Goal: Task Accomplishment & Management: Manage account settings

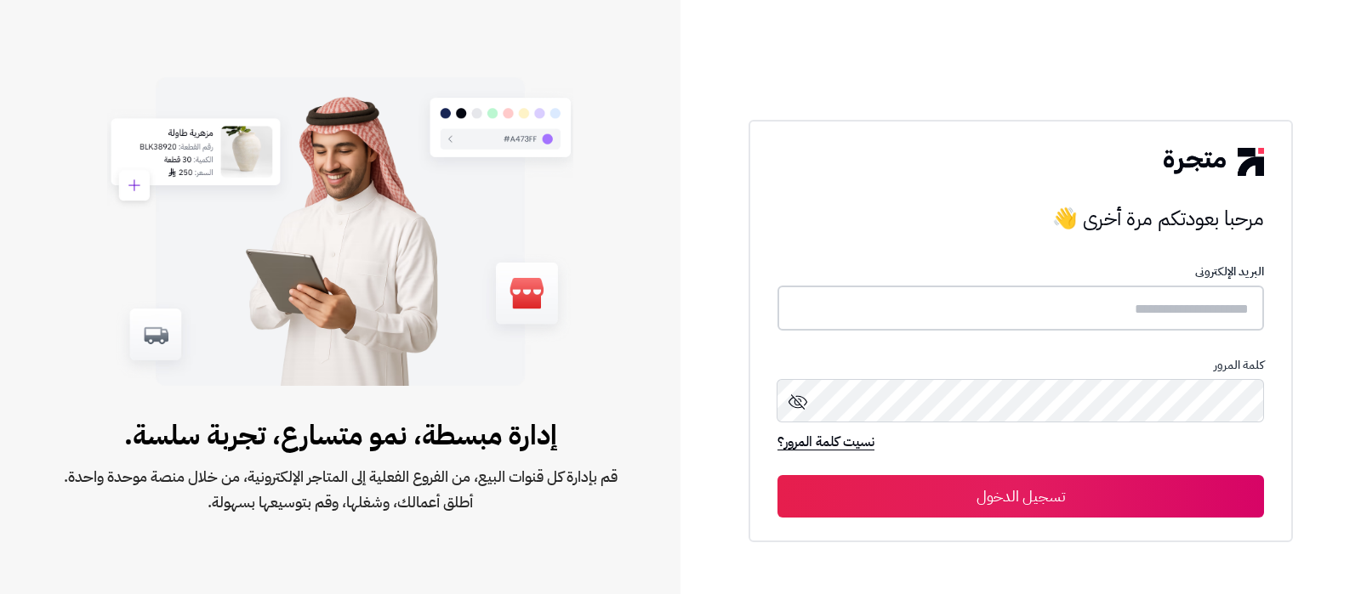
type input "**********"
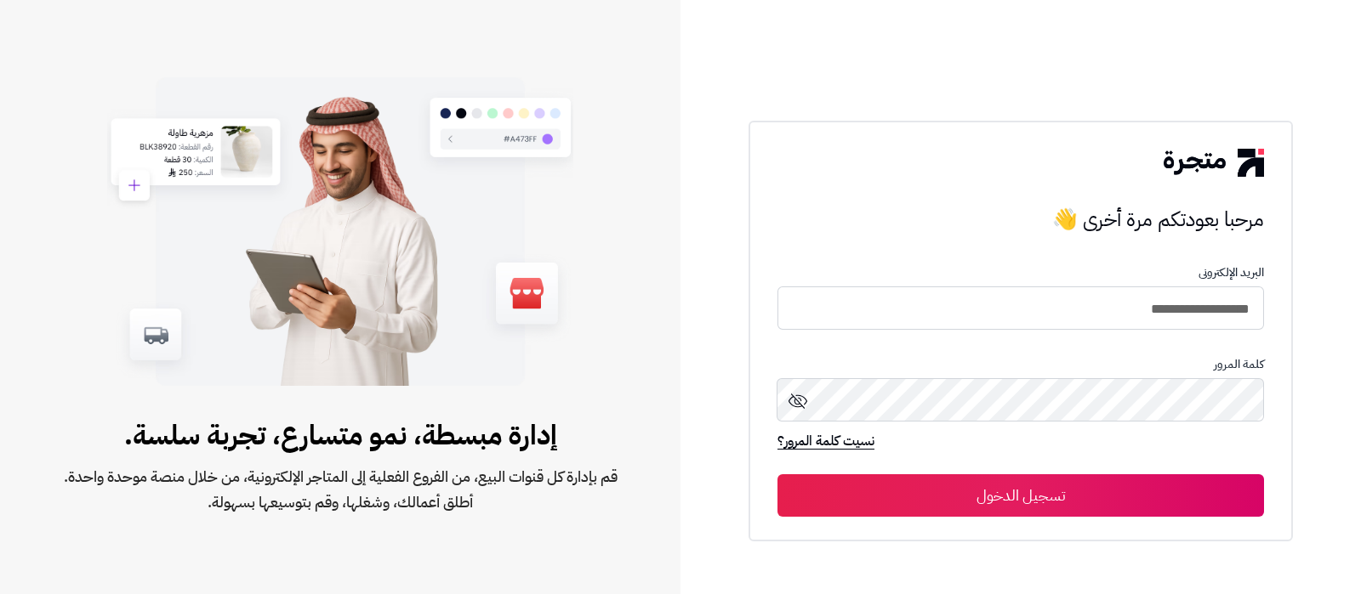
click at [935, 497] on button "تسجيل الدخول" at bounding box center [1020, 496] width 486 height 43
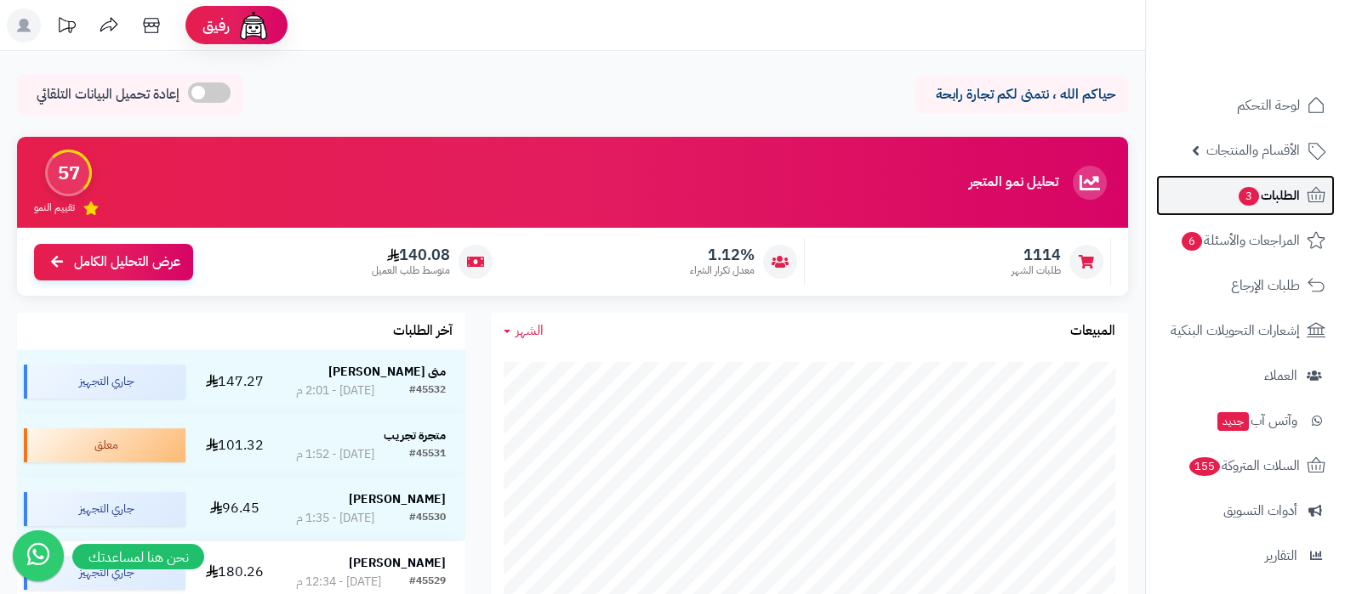
click at [1211, 190] on link "الطلبات 3" at bounding box center [1245, 195] width 179 height 41
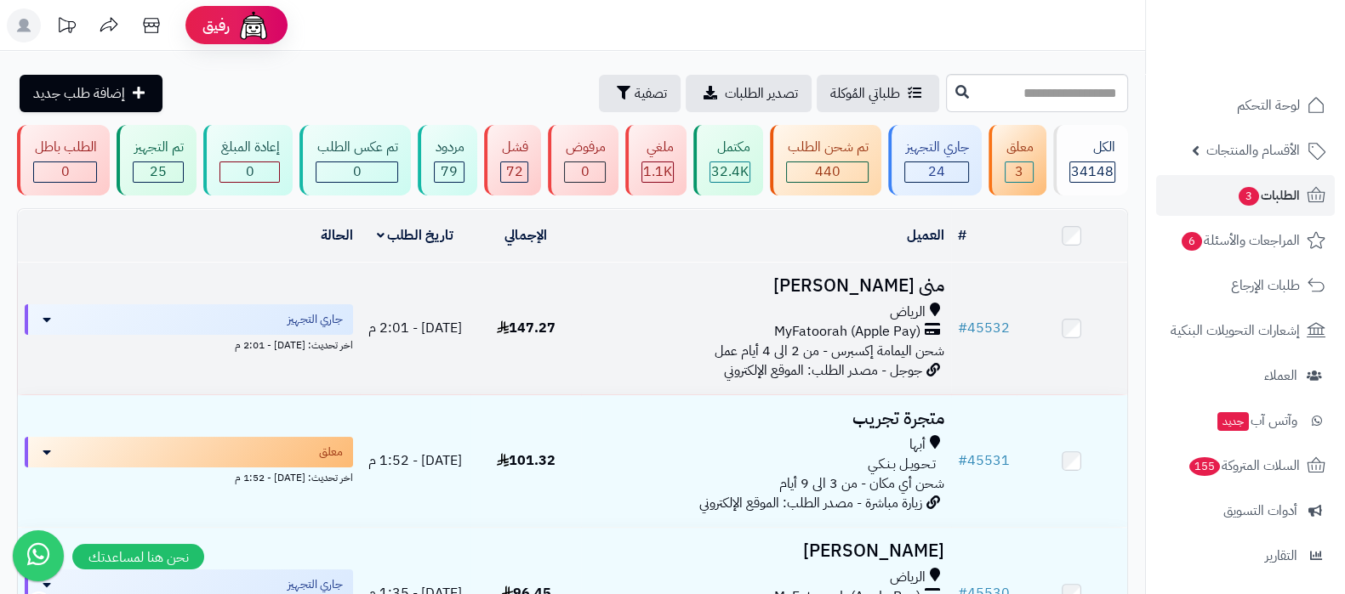
scroll to position [212, 0]
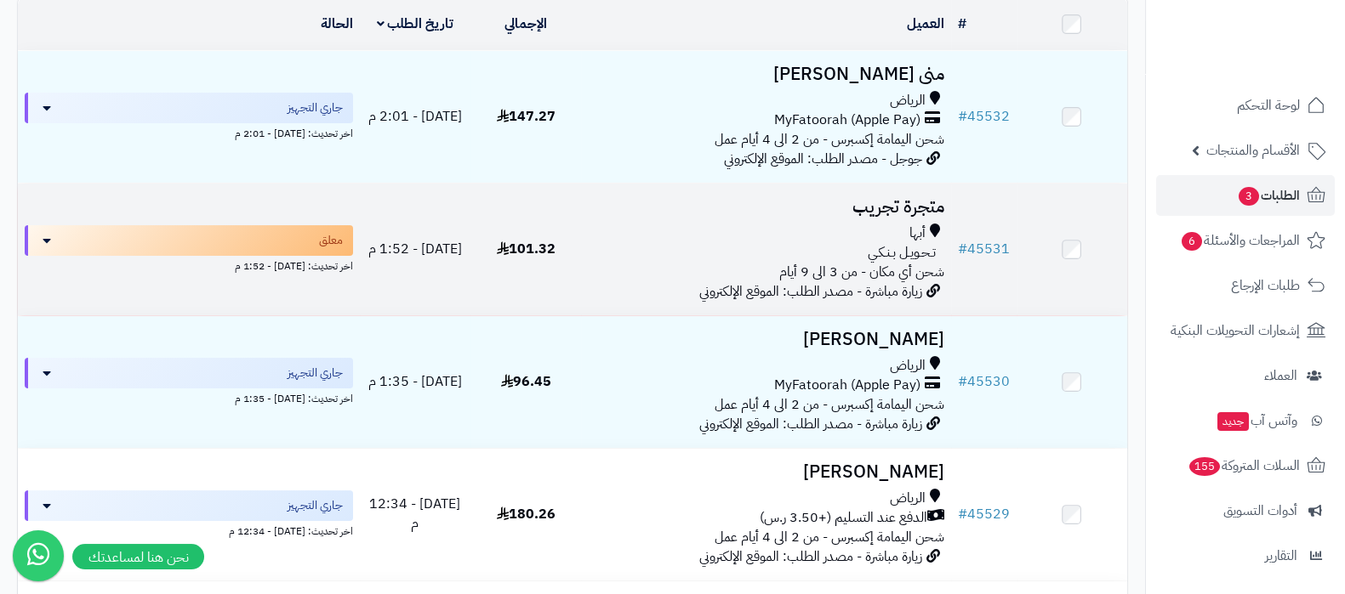
click at [867, 198] on h3 "متجرة تجريب" at bounding box center [765, 207] width 355 height 20
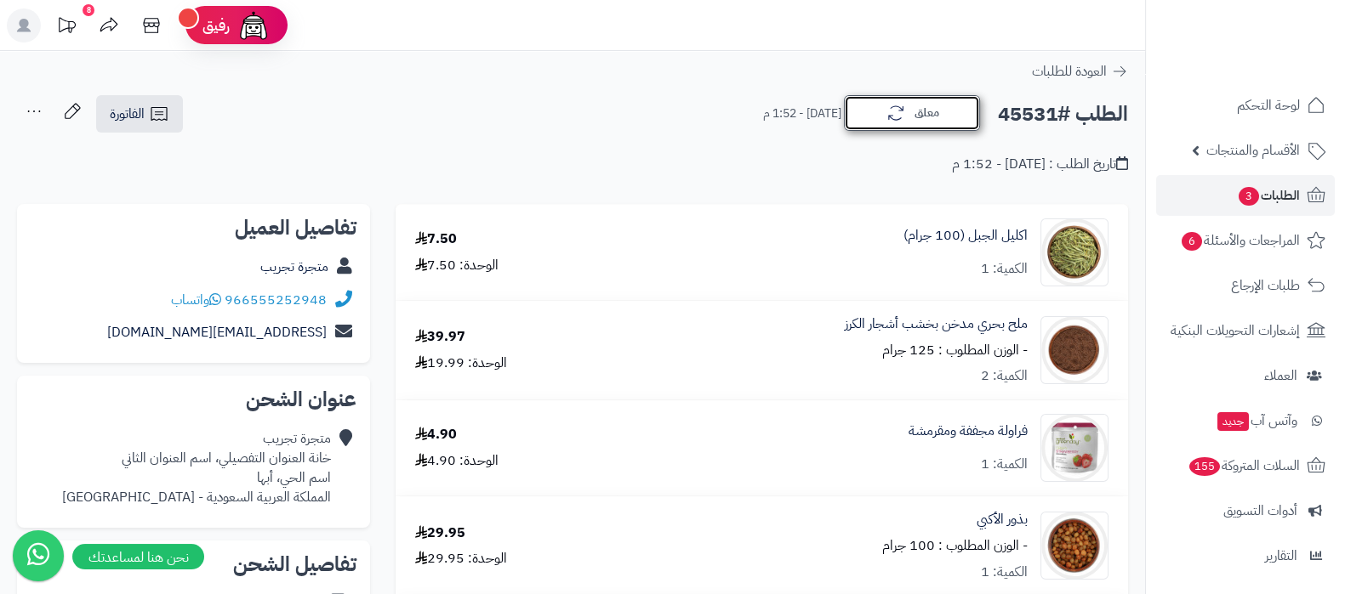
click at [890, 114] on icon "button" at bounding box center [895, 113] width 20 height 20
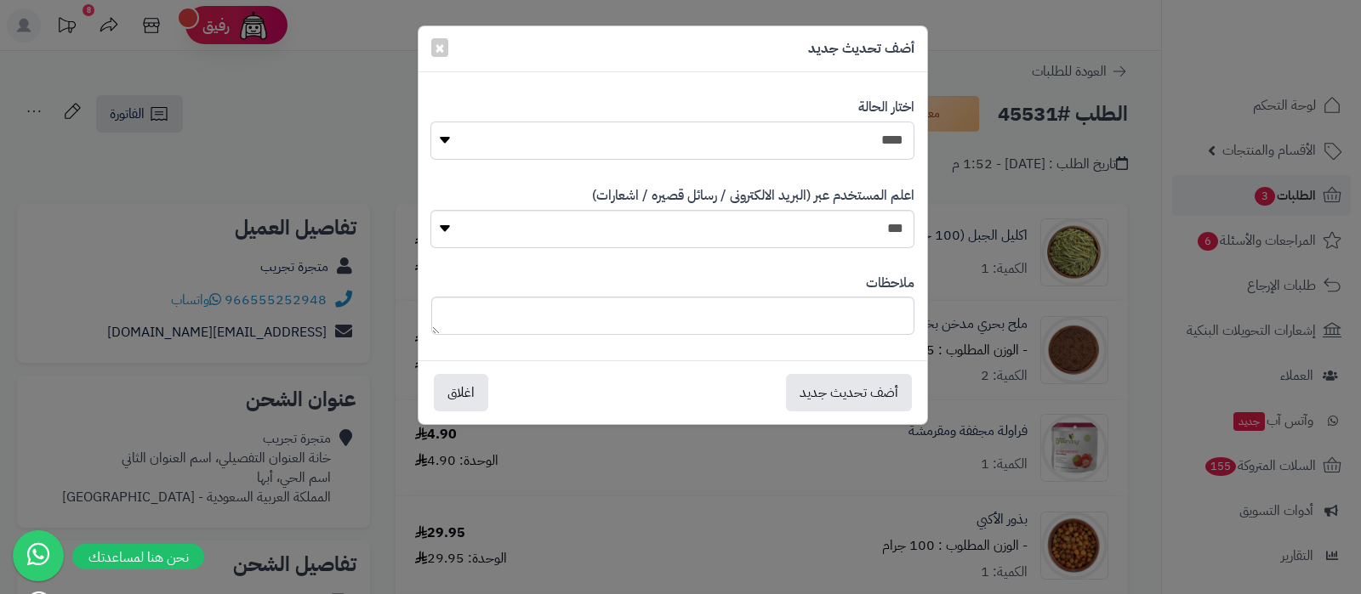
click at [838, 141] on select "**********" at bounding box center [671, 141] width 483 height 38
select select "*"
click at [430, 122] on select "**********" at bounding box center [671, 141] width 483 height 38
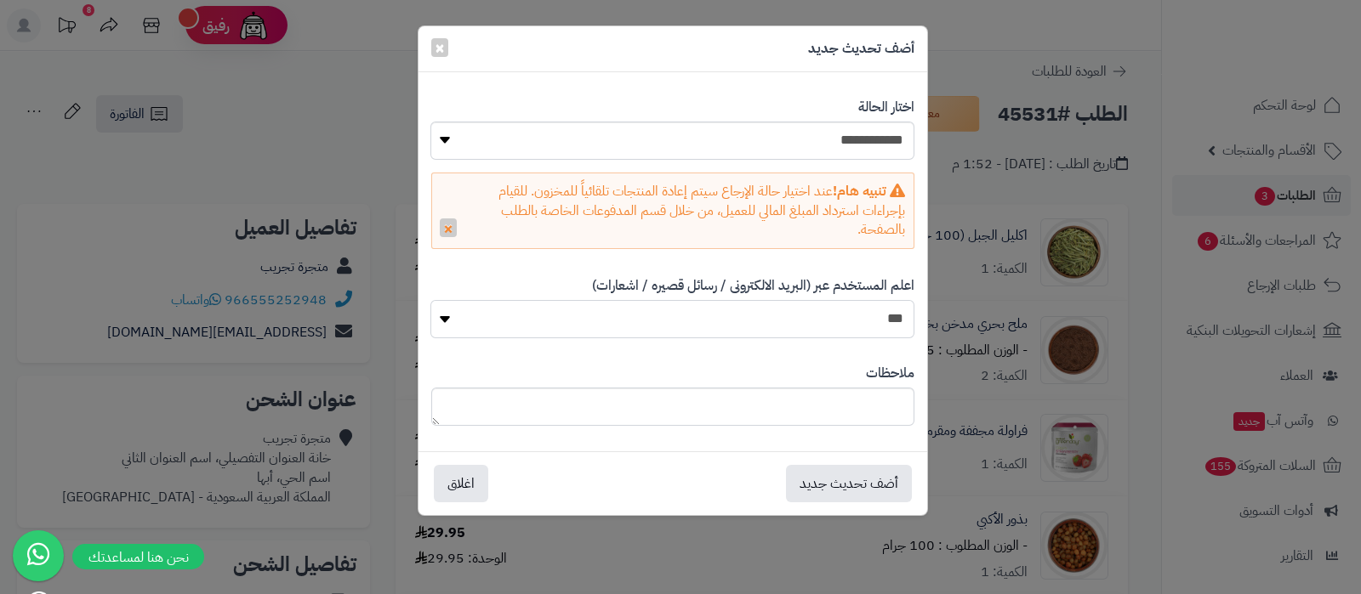
click at [792, 322] on select "*** **" at bounding box center [671, 319] width 483 height 38
select select "*"
click at [430, 300] on select "*** **" at bounding box center [671, 319] width 483 height 38
click at [815, 487] on button "أضف تحديث جديد" at bounding box center [849, 482] width 126 height 37
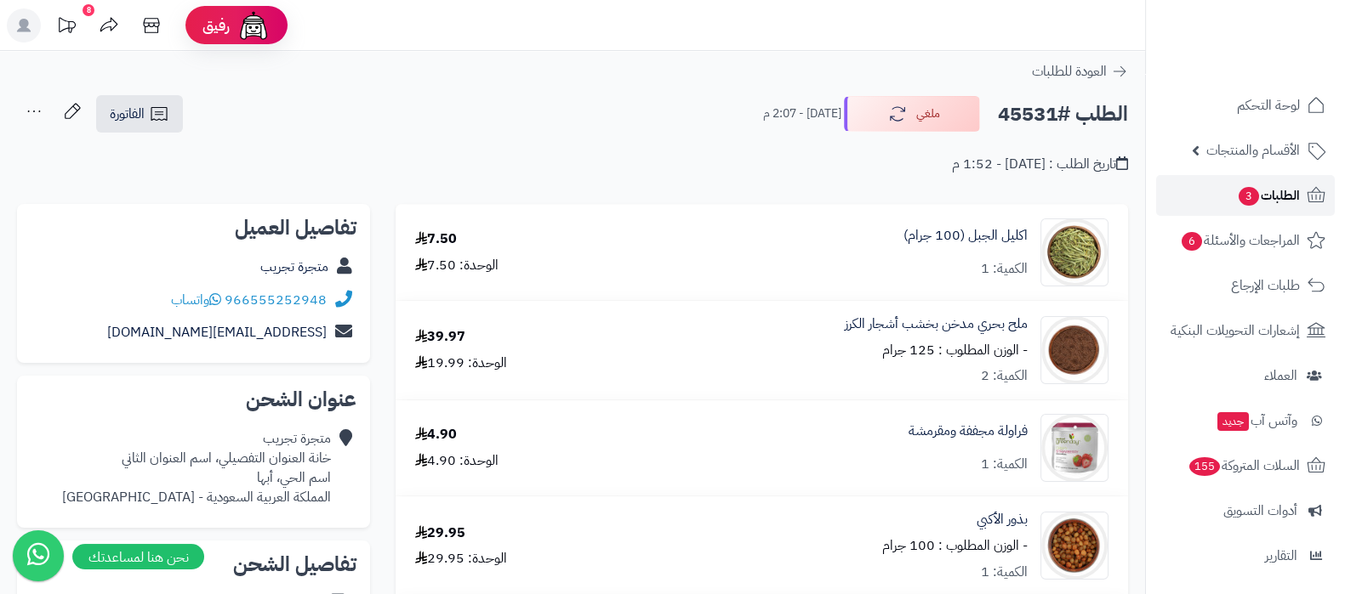
click at [1260, 190] on span "الطلبات 3" at bounding box center [1268, 196] width 63 height 24
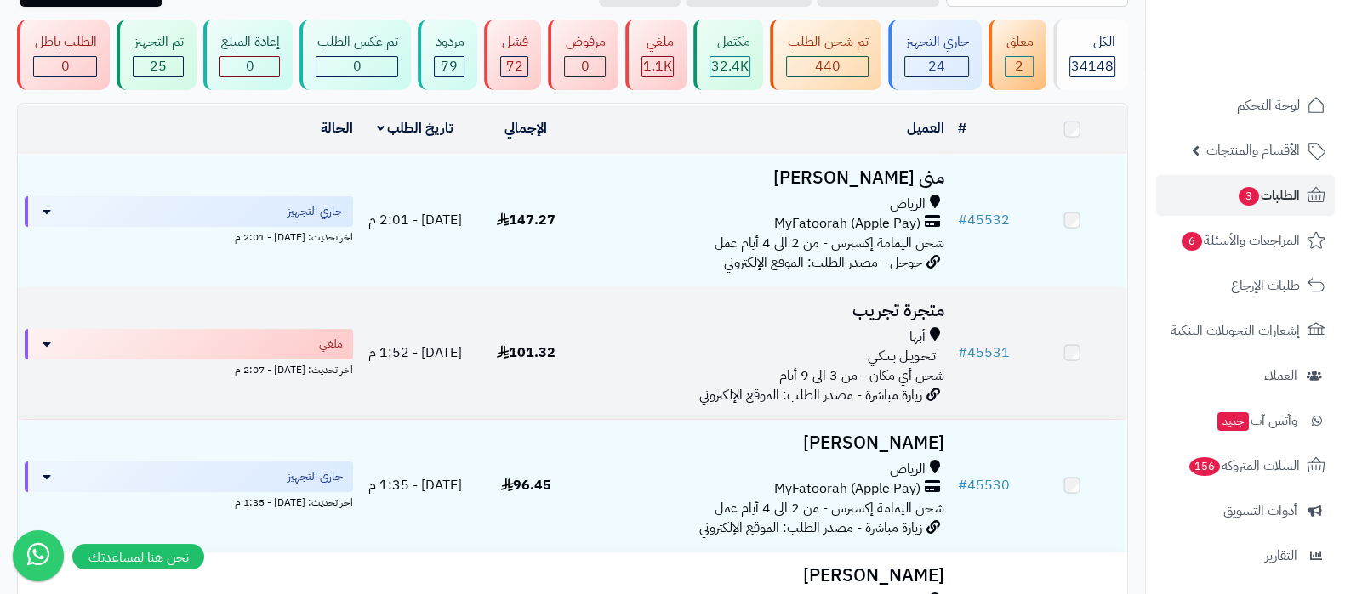
scroll to position [105, 0]
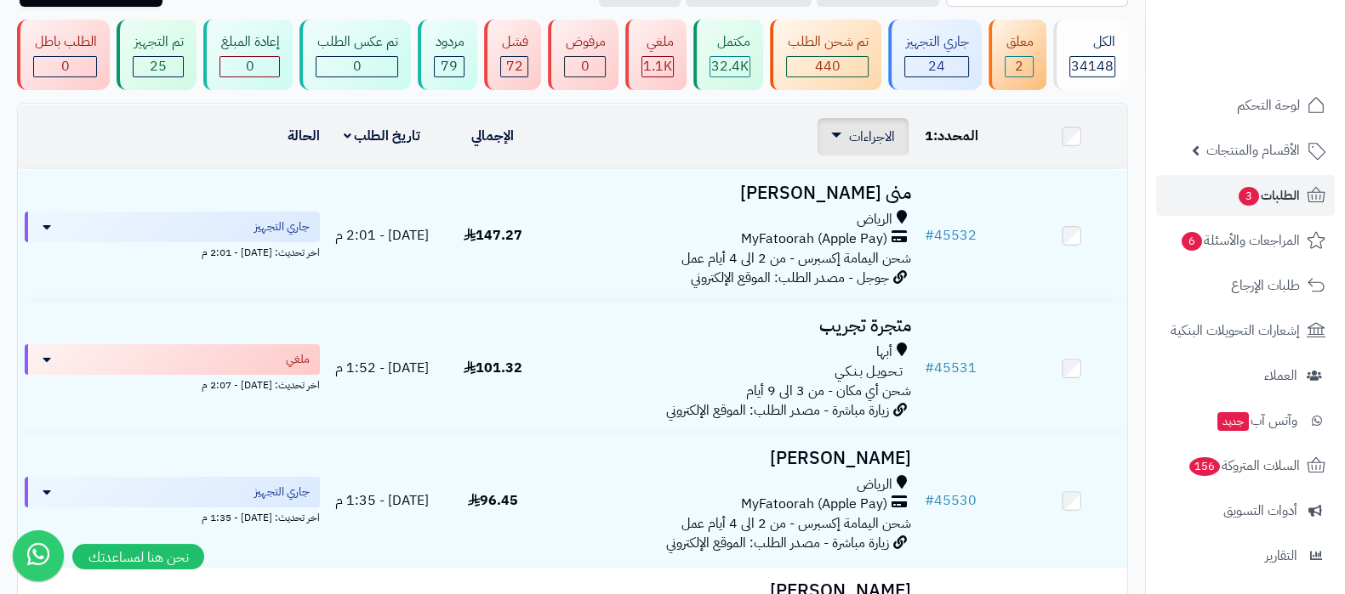
click at [873, 142] on span "الاجراءات" at bounding box center [872, 137] width 46 height 20
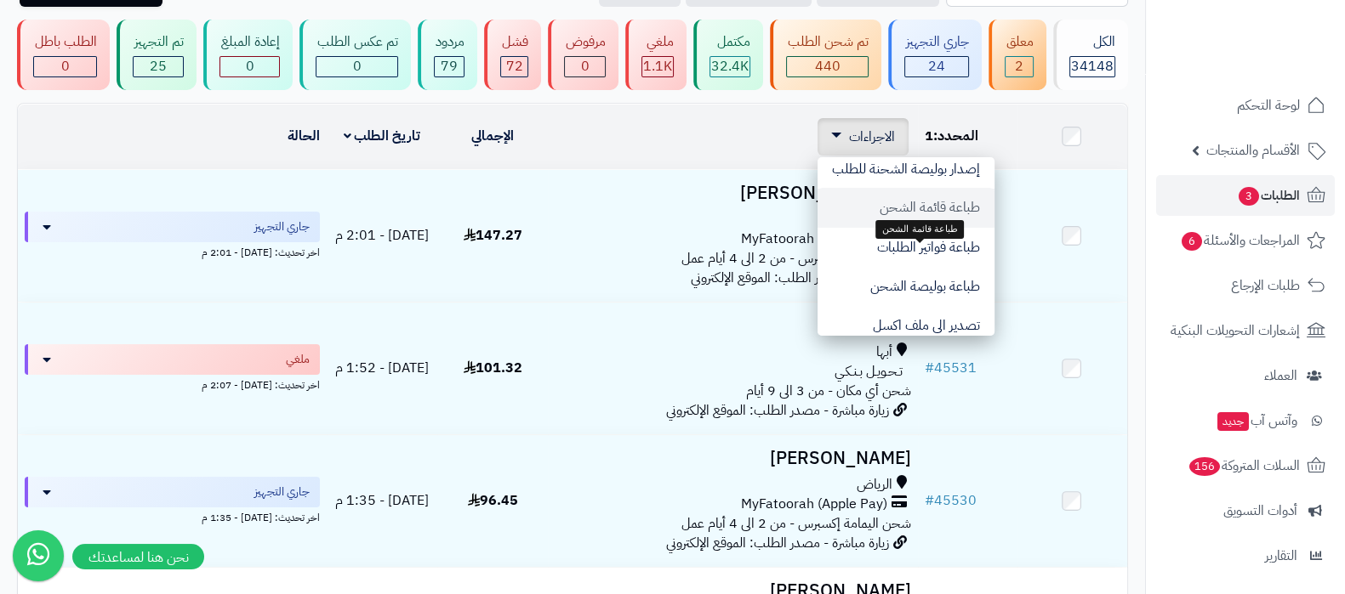
scroll to position [140, 0]
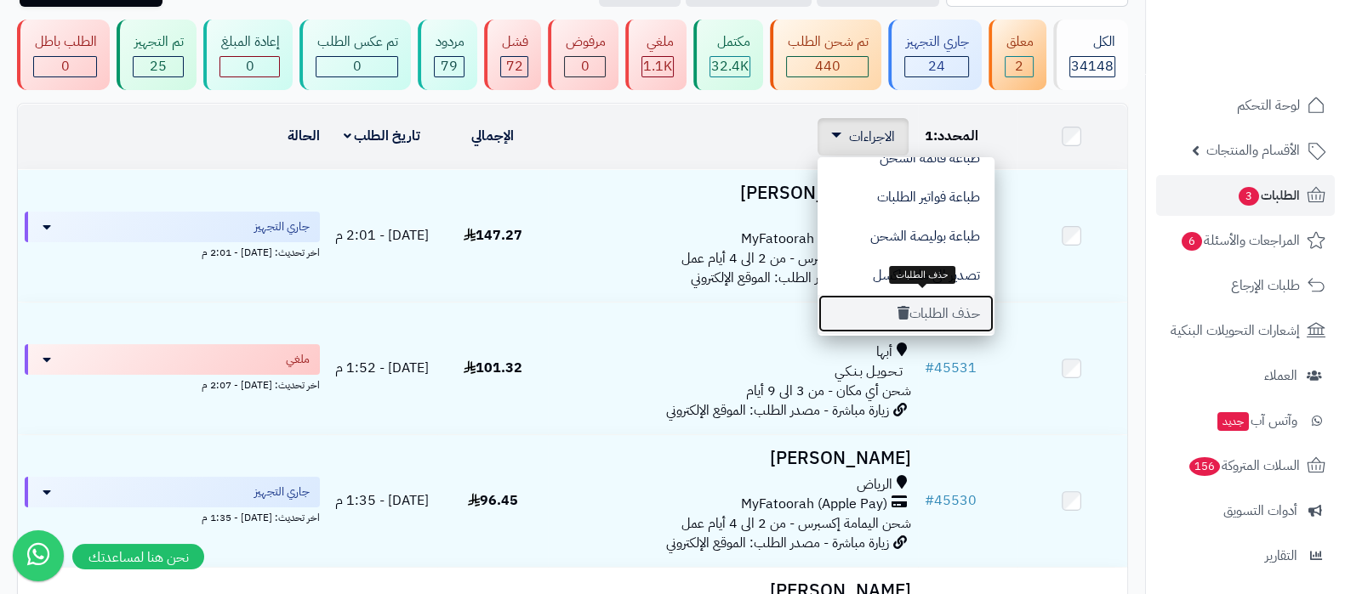
click at [935, 302] on button "حذف الطلبات" at bounding box center [905, 313] width 177 height 39
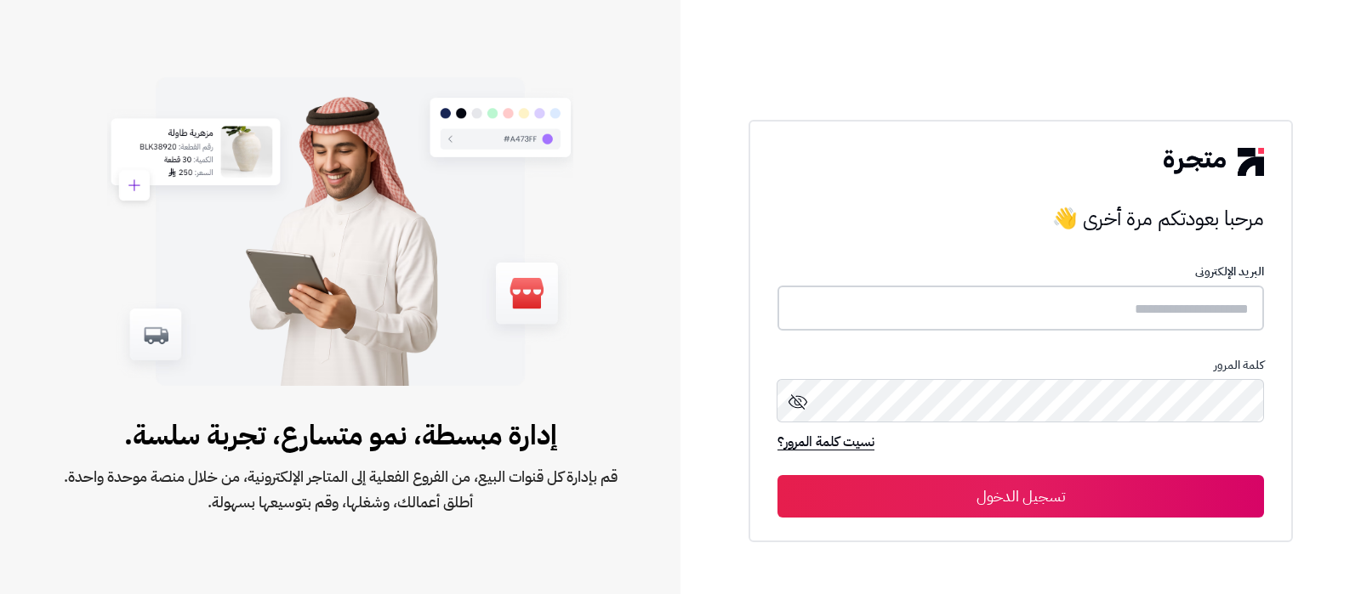
type input "**********"
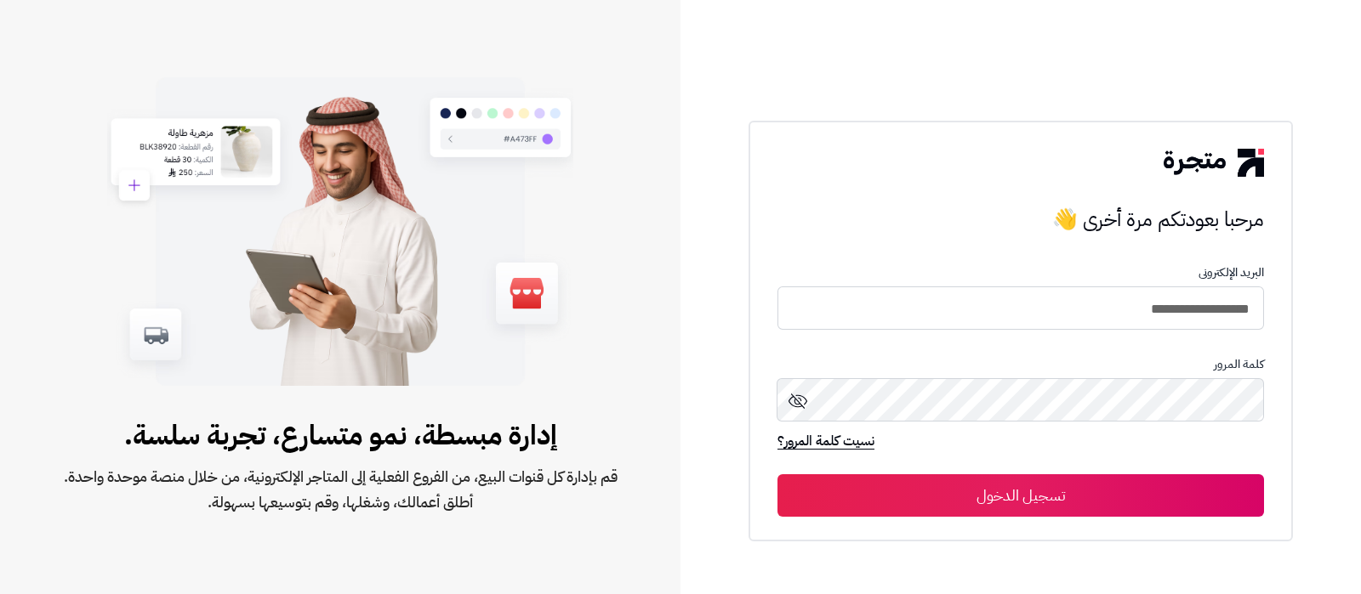
click at [1067, 483] on button "تسجيل الدخول" at bounding box center [1020, 496] width 486 height 43
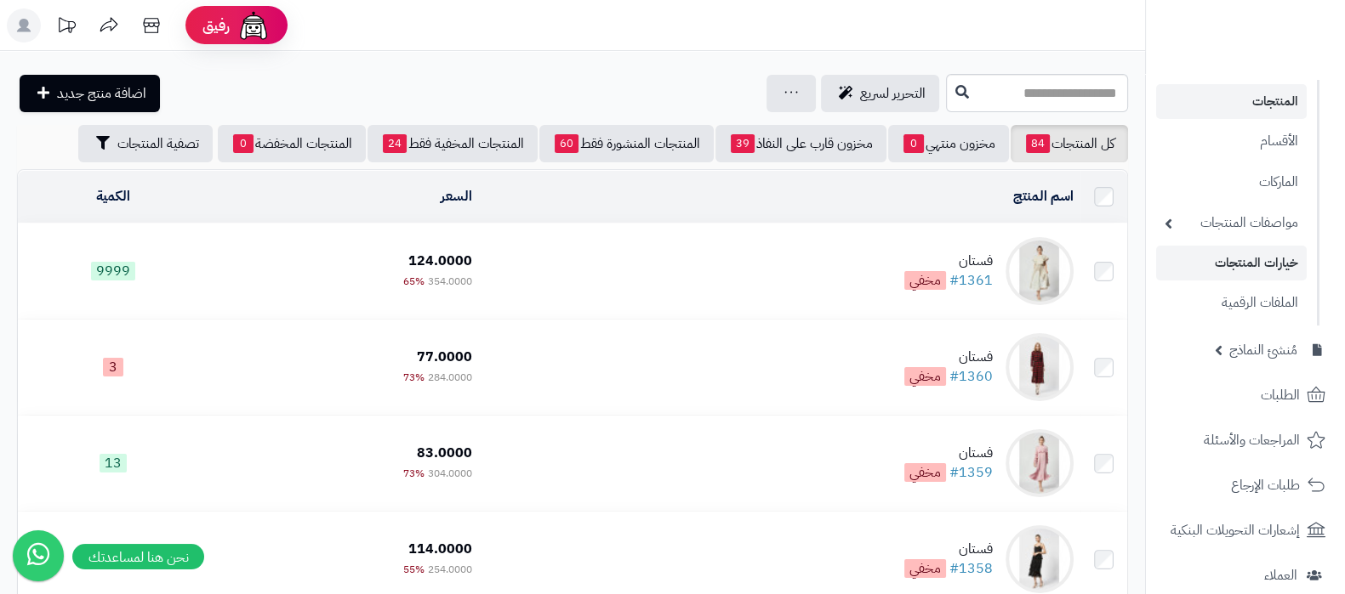
scroll to position [212, 0]
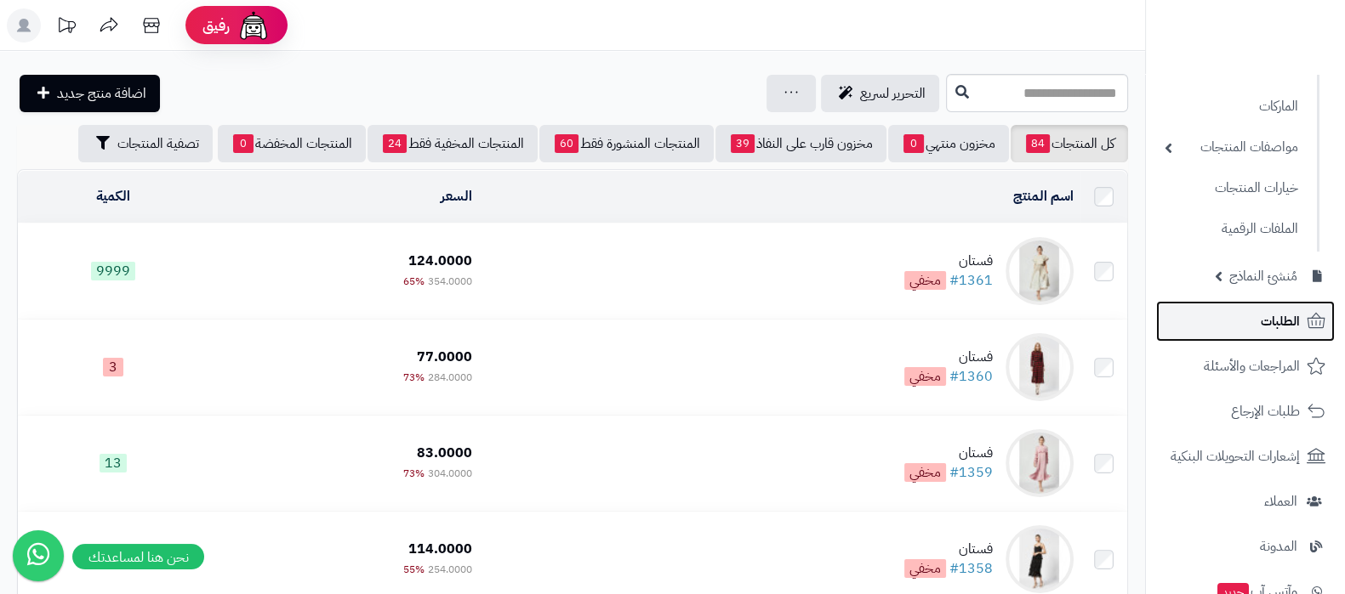
click at [1248, 316] on link "الطلبات" at bounding box center [1245, 321] width 179 height 41
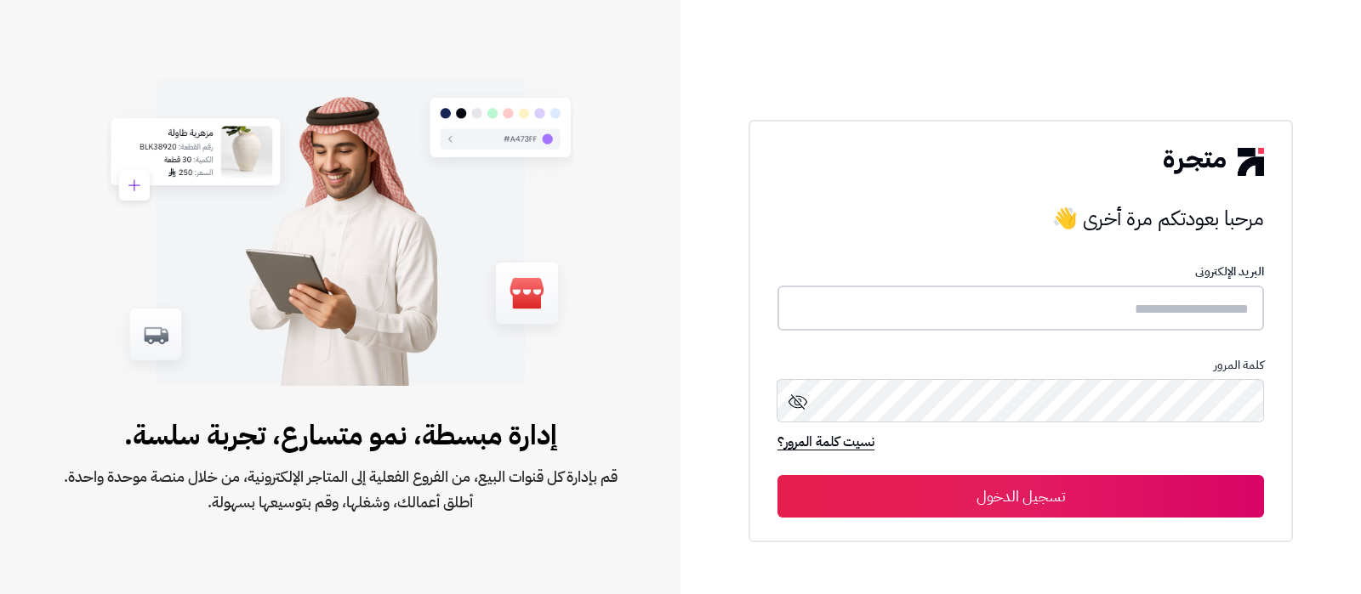
type input "**********"
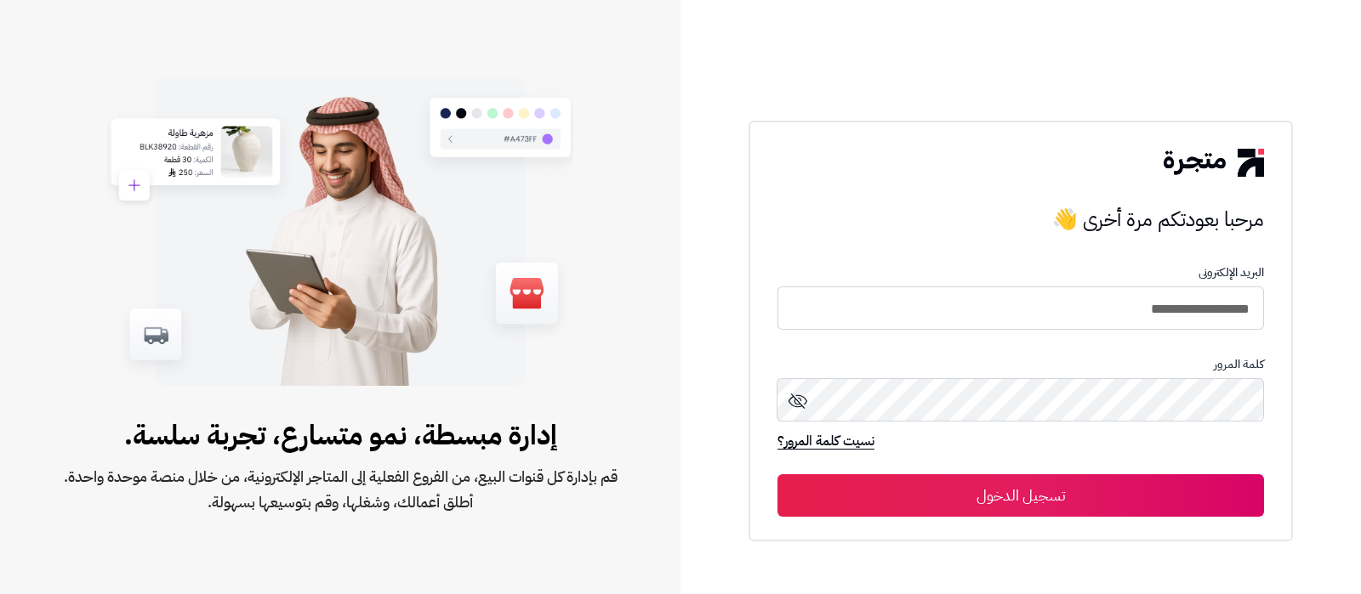
click at [1023, 499] on button "تسجيل الدخول" at bounding box center [1020, 496] width 486 height 43
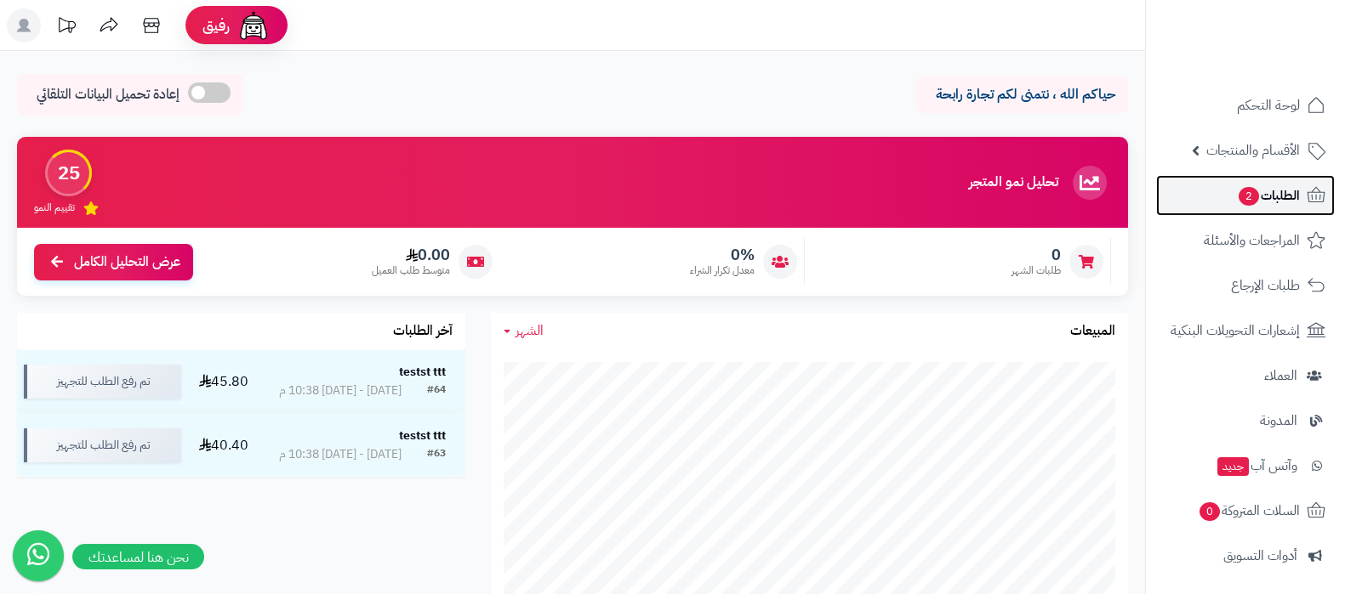
click at [1247, 205] on span "2" at bounding box center [1248, 196] width 20 height 19
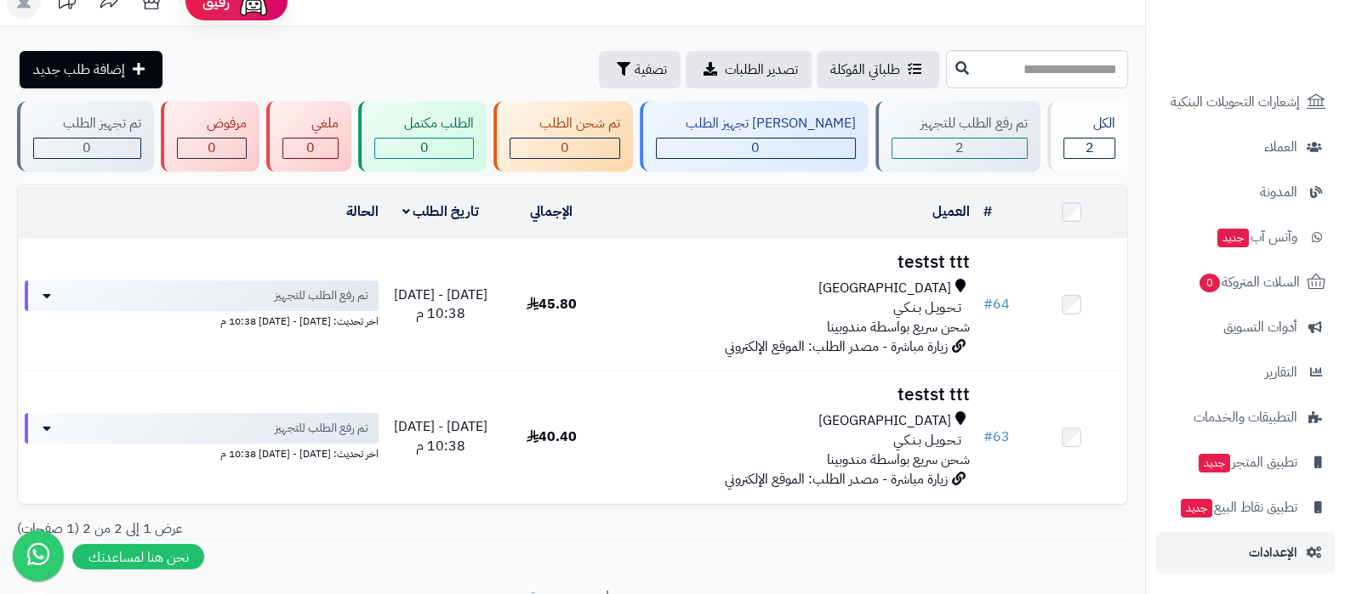
scroll to position [97, 0]
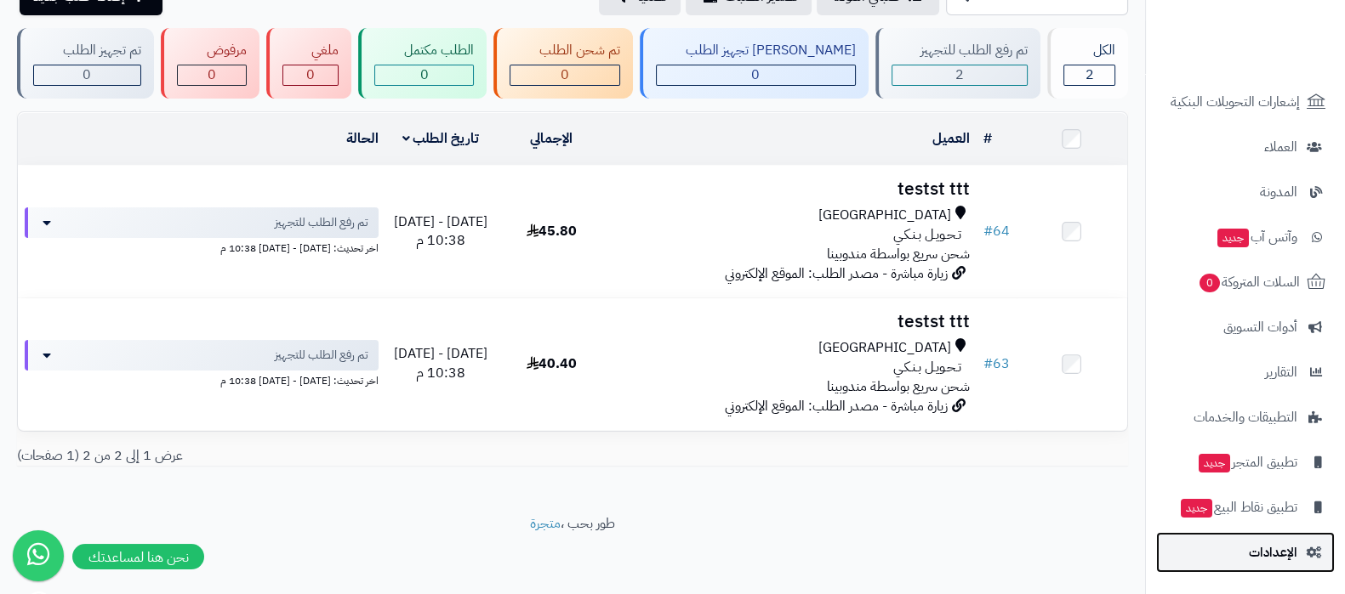
click at [1254, 542] on span "الإعدادات" at bounding box center [1272, 553] width 48 height 24
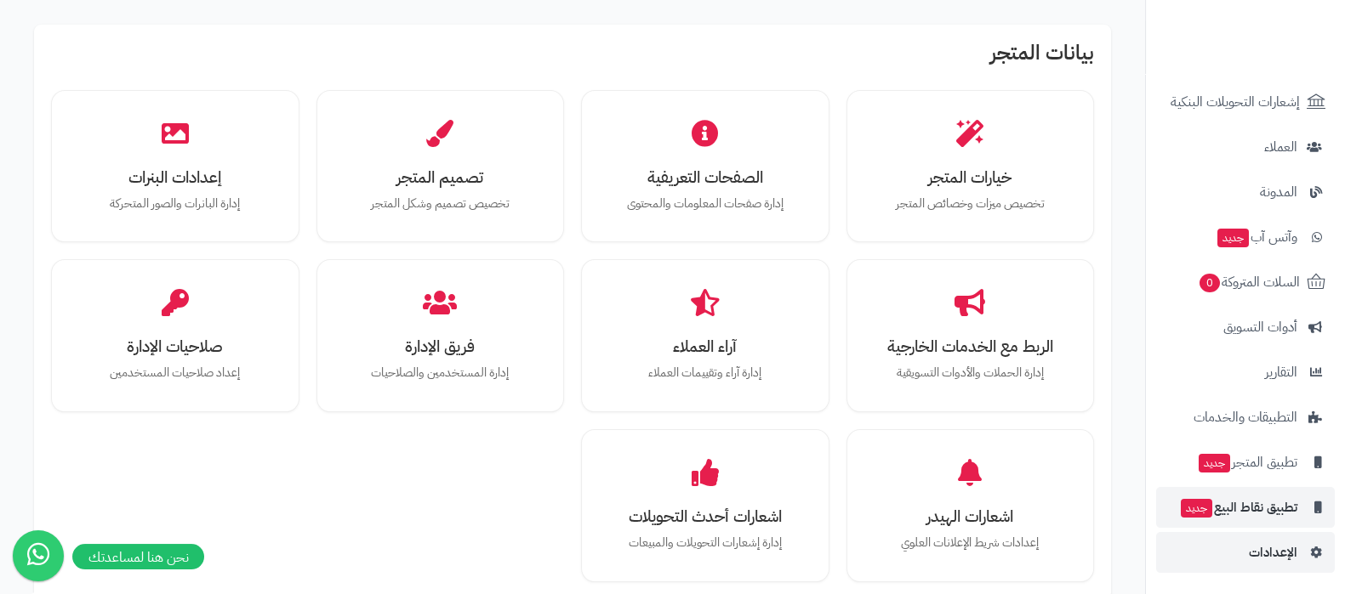
scroll to position [743, 0]
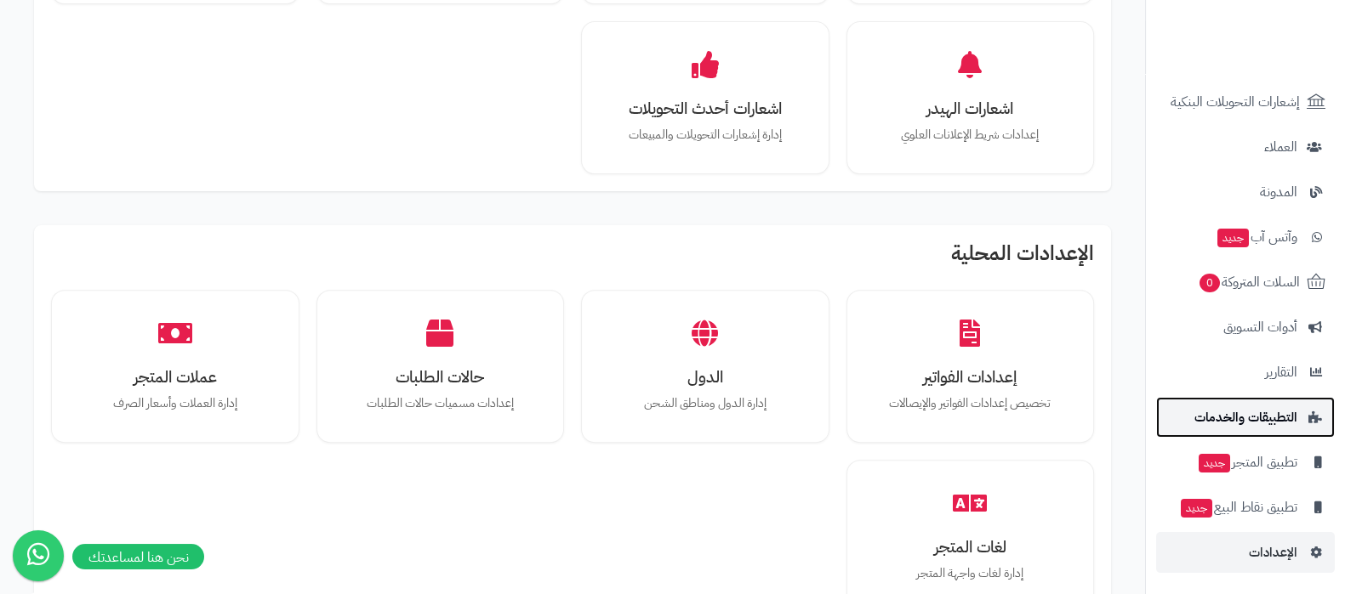
click at [1251, 421] on span "التطبيقات والخدمات" at bounding box center [1245, 418] width 103 height 24
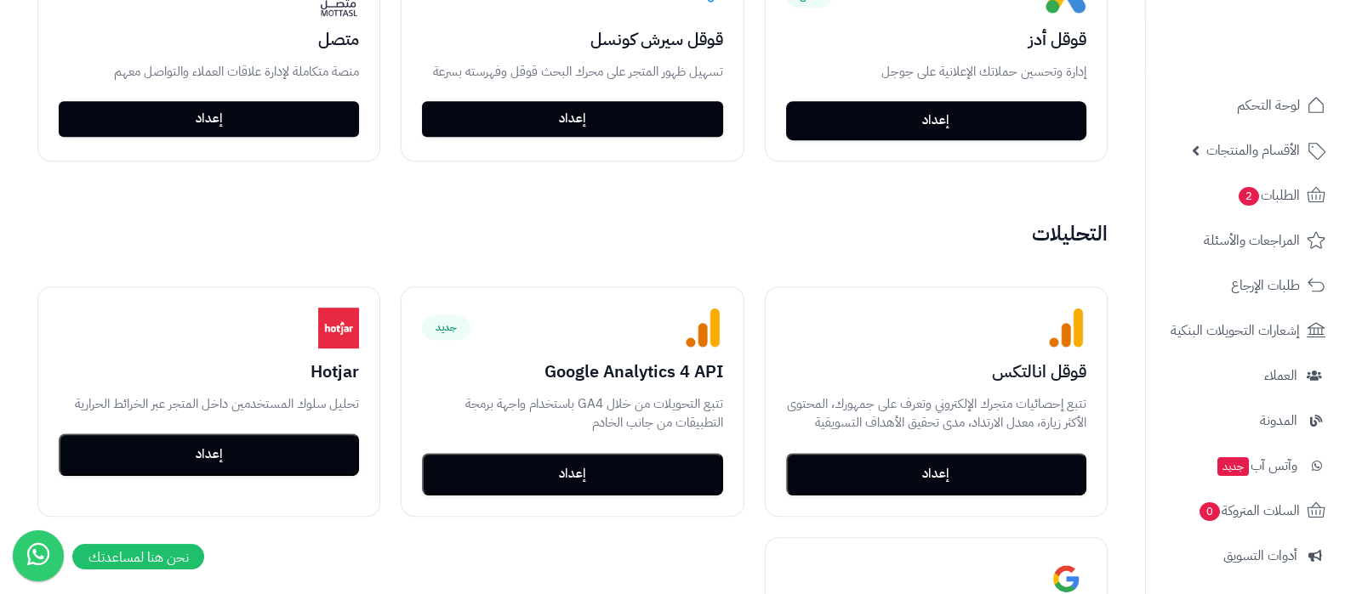
scroll to position [957, 0]
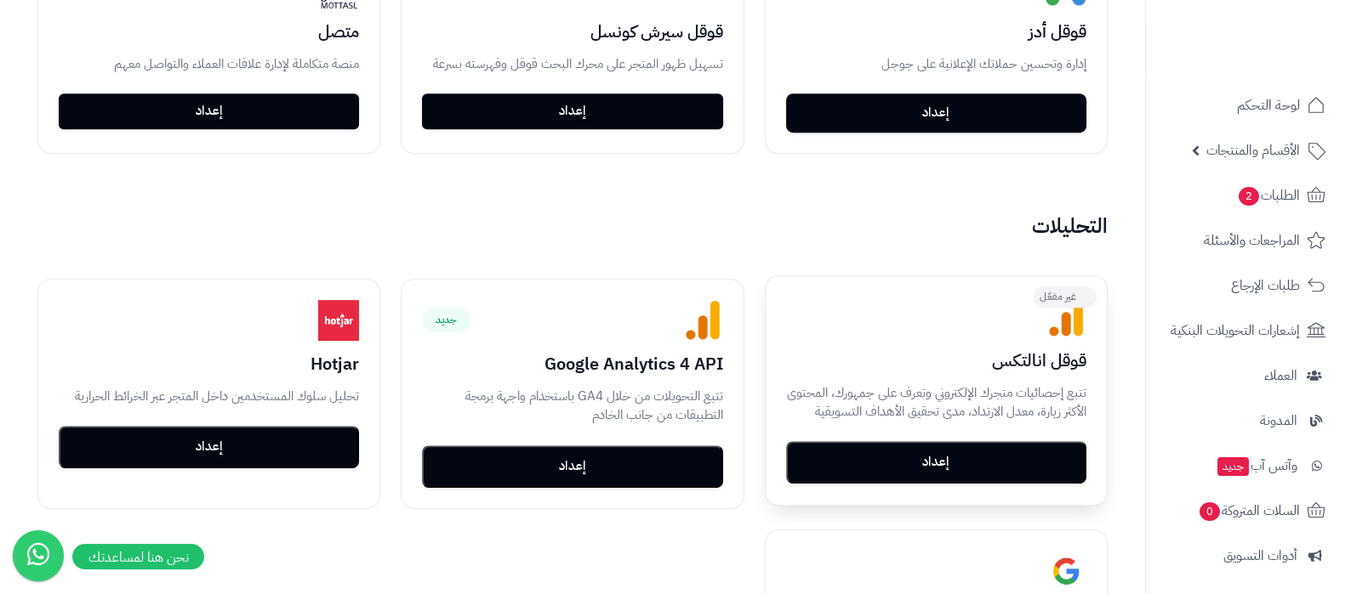
click at [971, 475] on button "إعداد" at bounding box center [936, 462] width 300 height 43
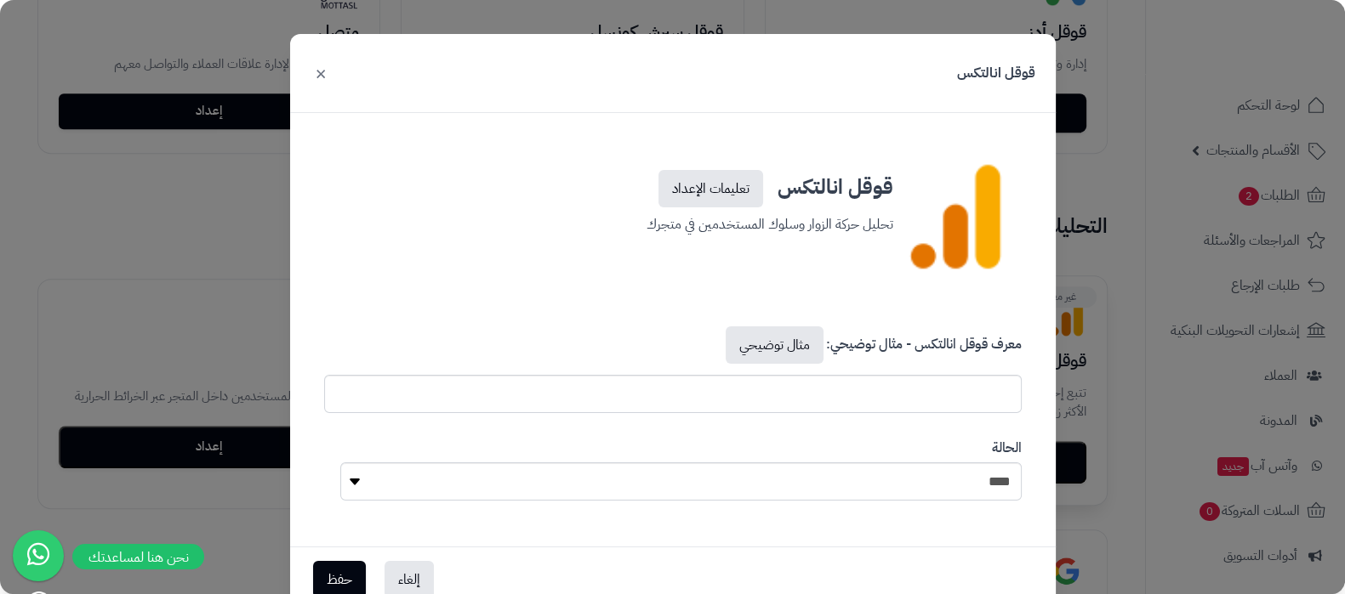
scroll to position [976, 0]
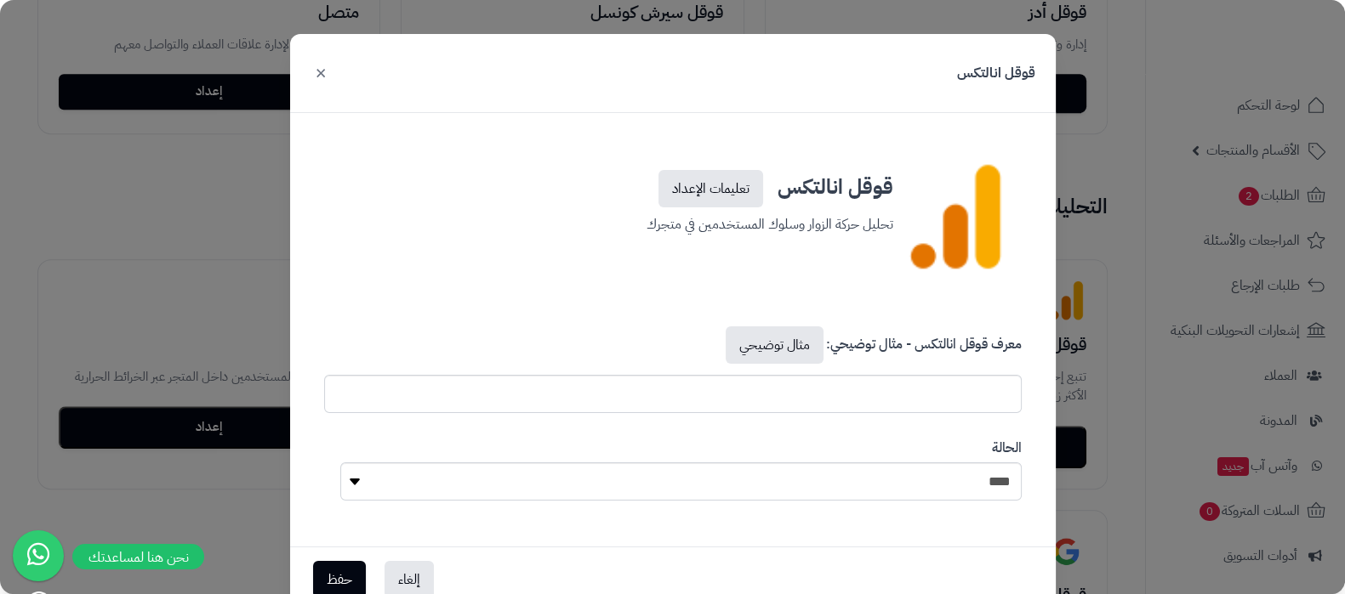
click at [331, 71] on button "×" at bounding box center [320, 72] width 20 height 37
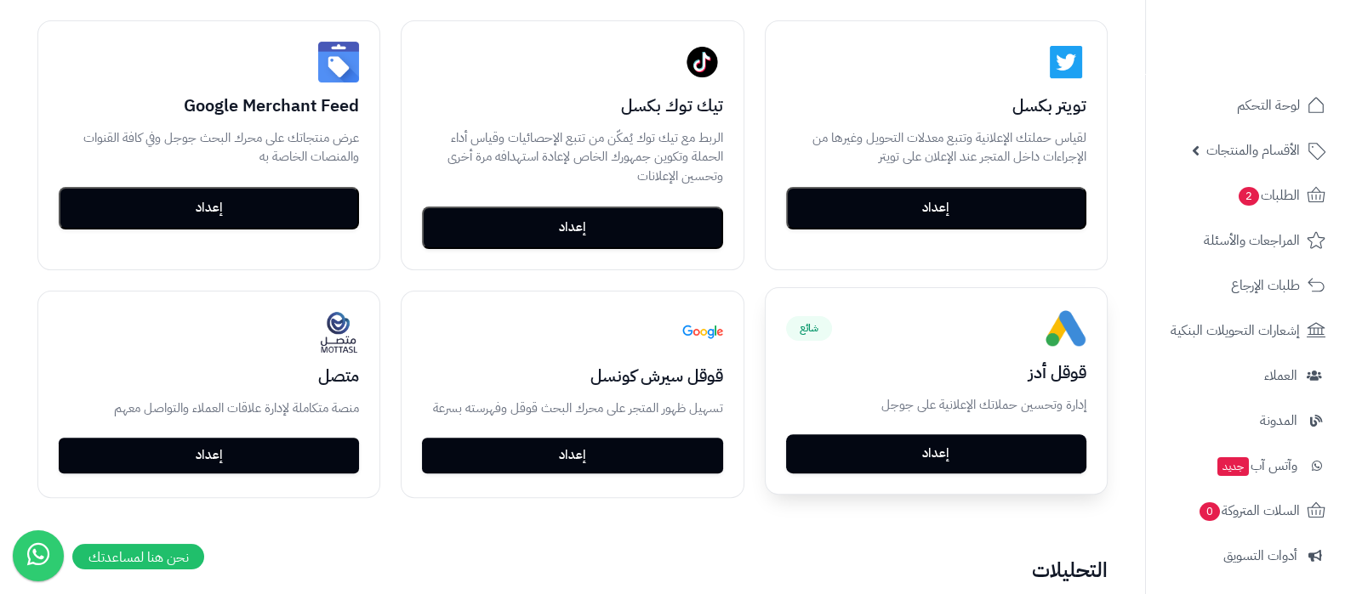
scroll to position [657, 0]
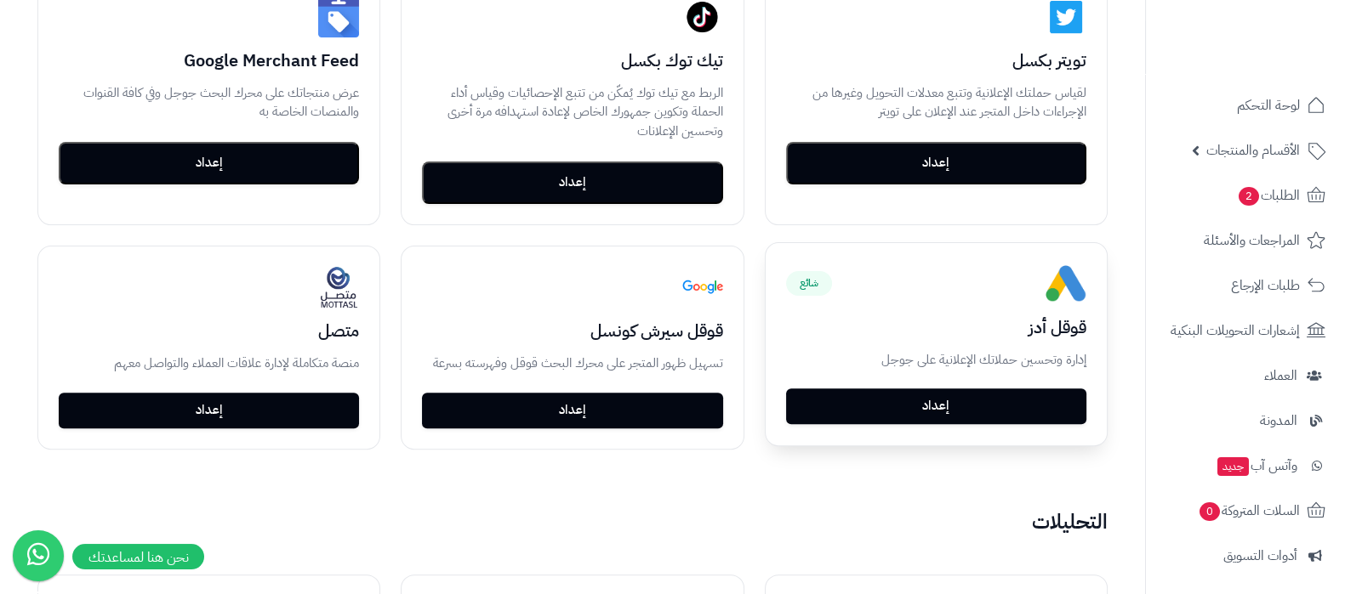
click at [961, 401] on button "إعداد" at bounding box center [936, 407] width 300 height 36
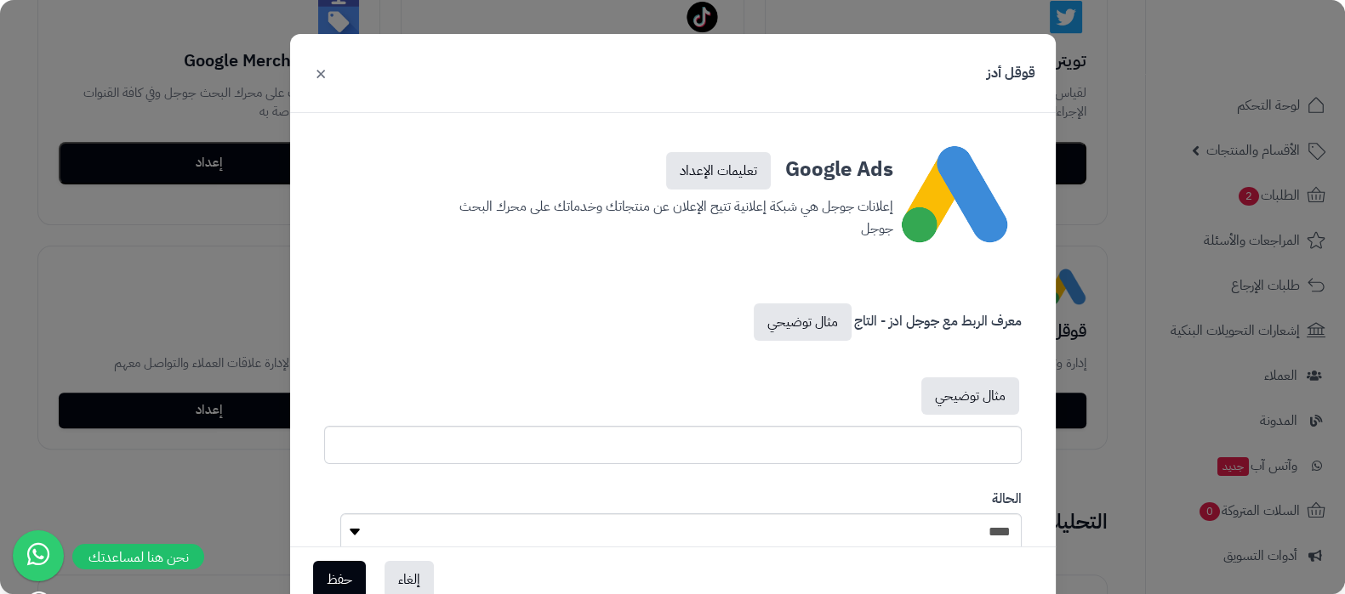
scroll to position [70, 0]
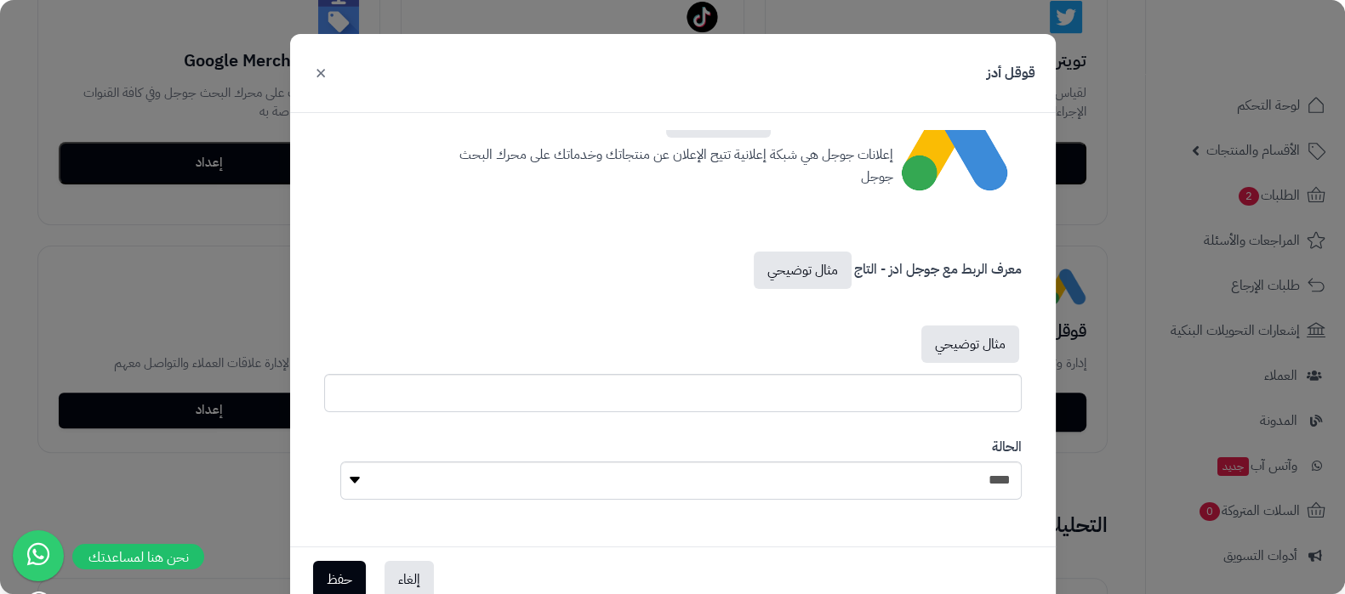
click at [331, 70] on button "×" at bounding box center [320, 72] width 20 height 37
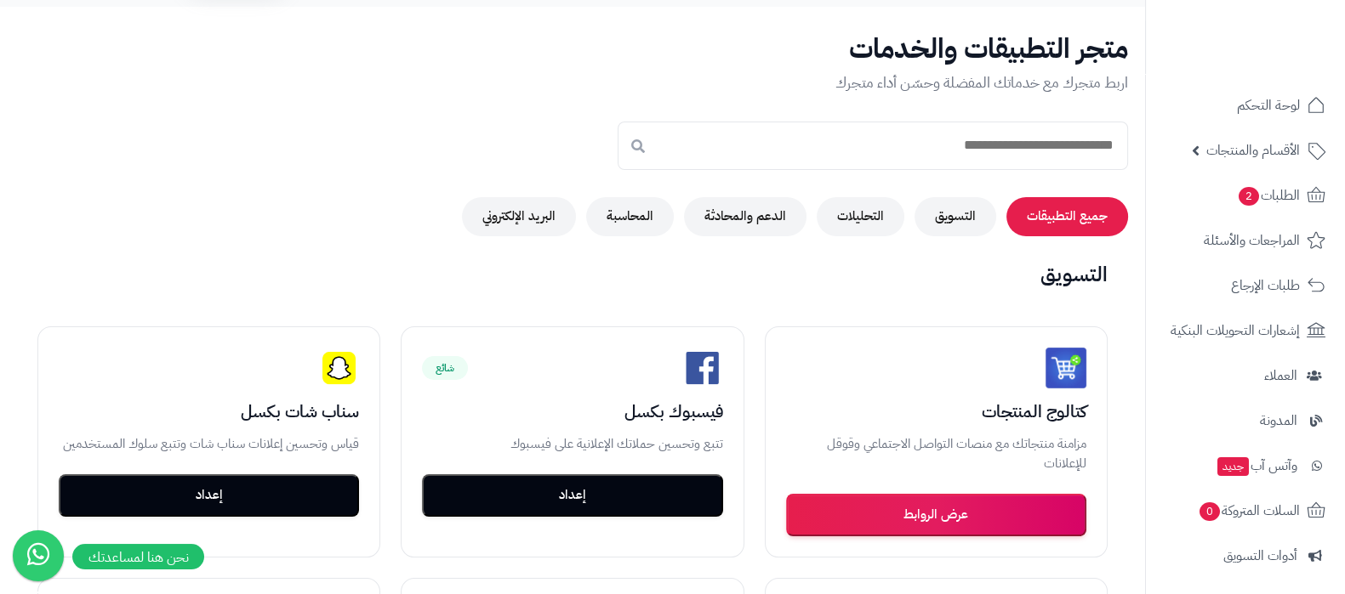
scroll to position [0, 0]
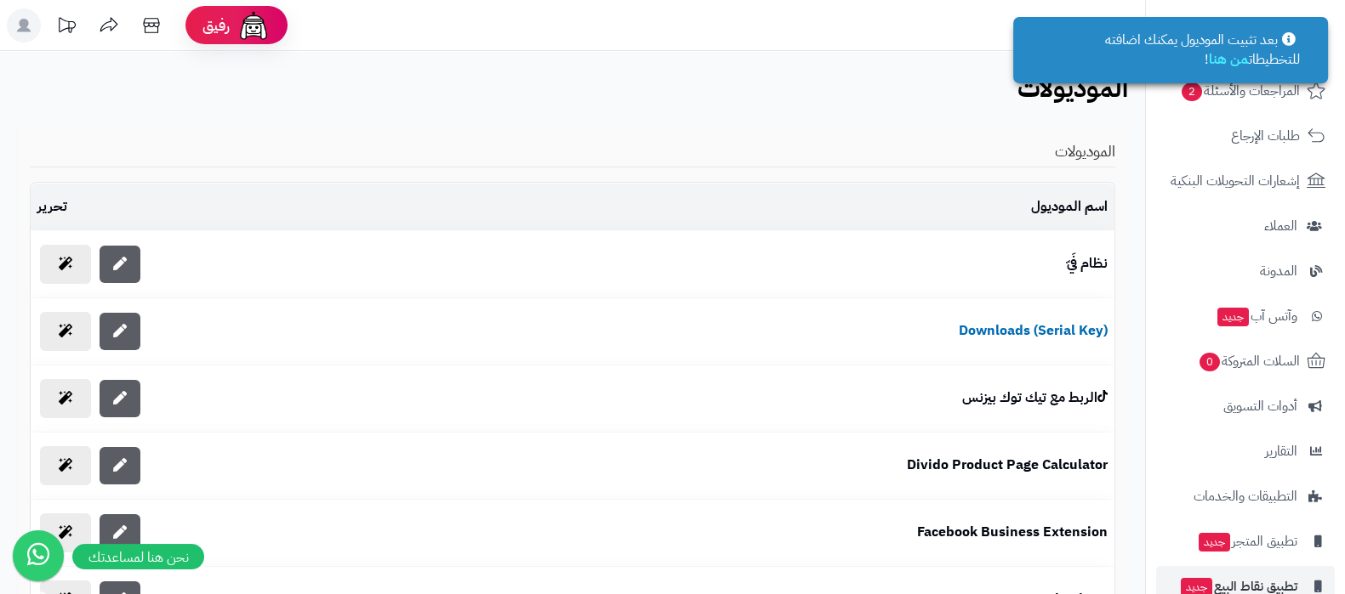
scroll to position [319, 0]
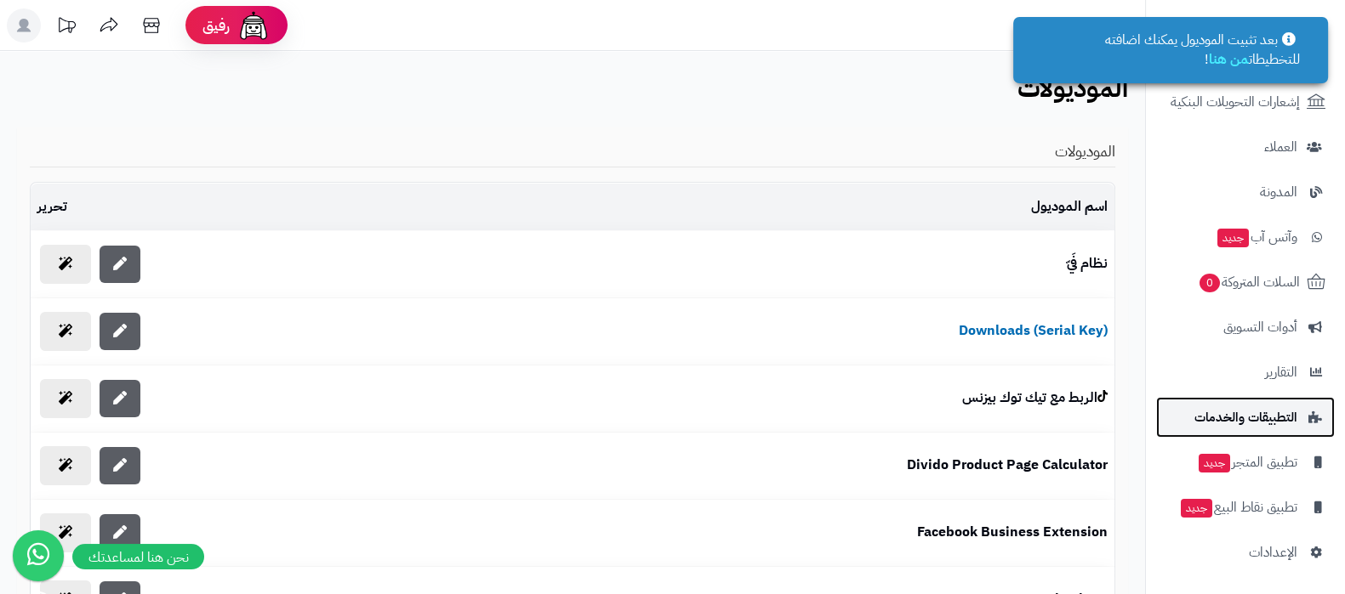
click at [1258, 414] on span "التطبيقات والخدمات" at bounding box center [1245, 418] width 103 height 24
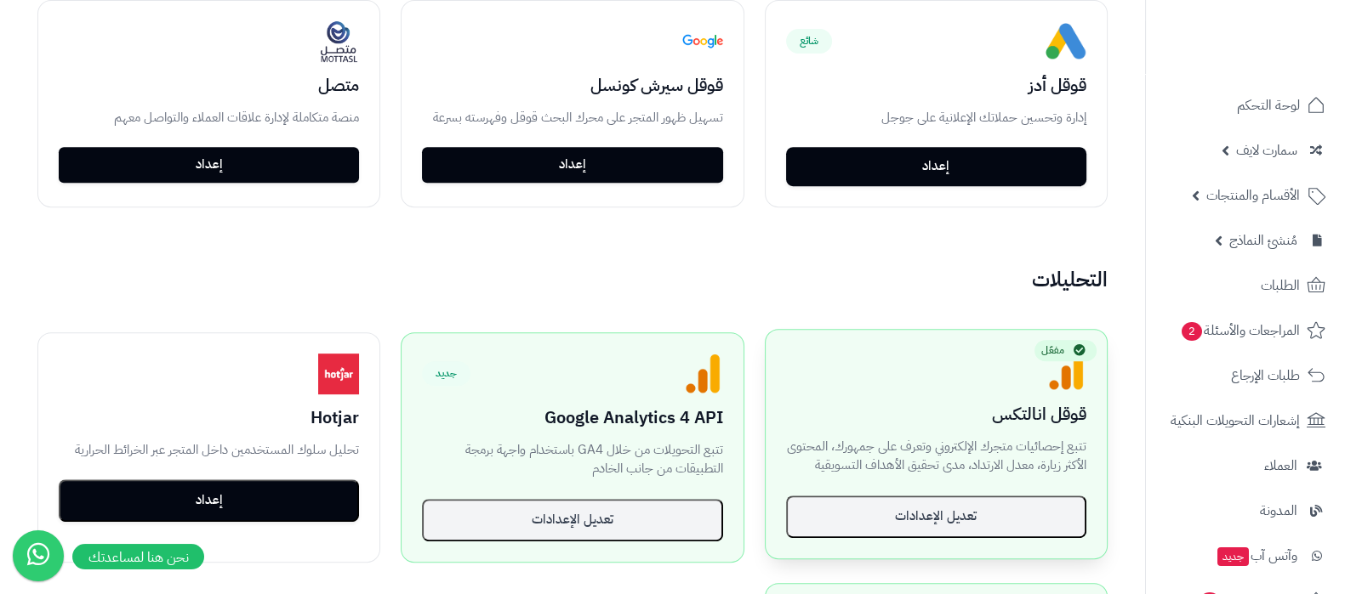
scroll to position [957, 0]
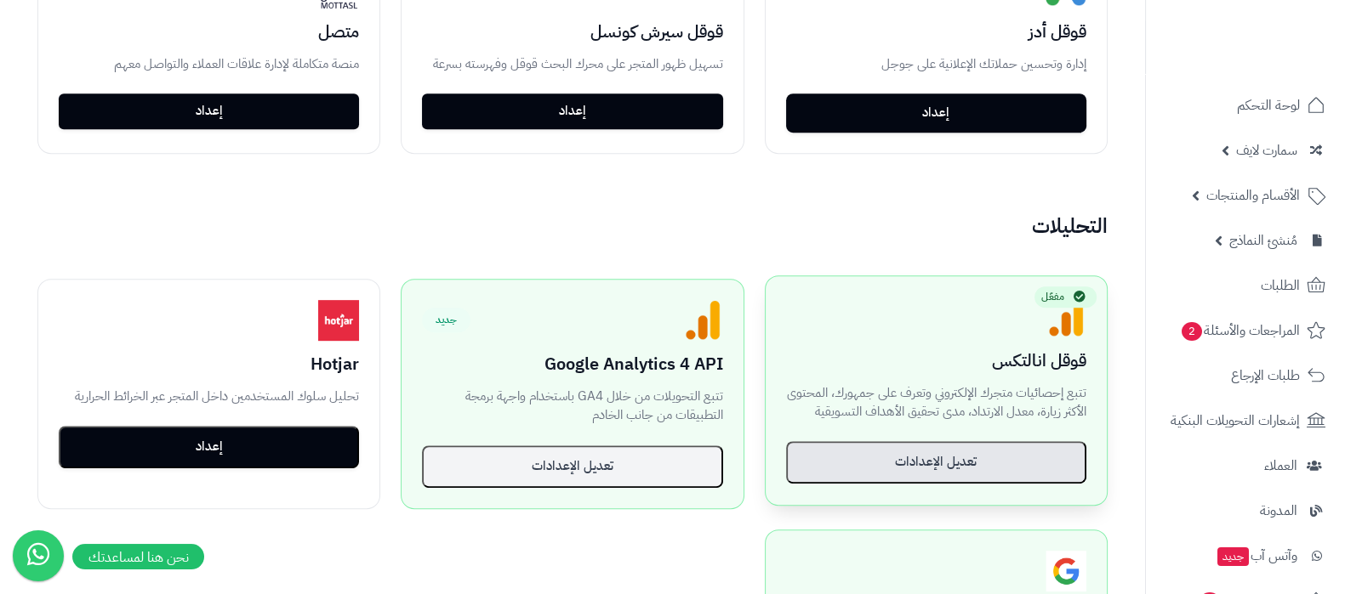
click at [935, 455] on button "تعديل الإعدادات" at bounding box center [936, 462] width 300 height 43
